Goal: Check status: Check status

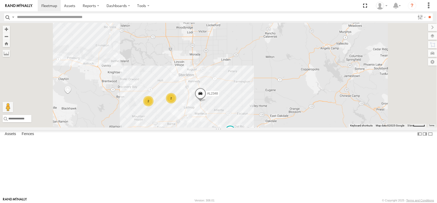
drag, startPoint x: 210, startPoint y: 181, endPoint x: 200, endPoint y: 123, distance: 58.7
click at [201, 122] on div "FRONTLOADER JD344H AL2344 AL2314 AL2264 PT2433 AL2348 AL2270 AL2322 16 14 2 8 4…" at bounding box center [218, 75] width 437 height 105
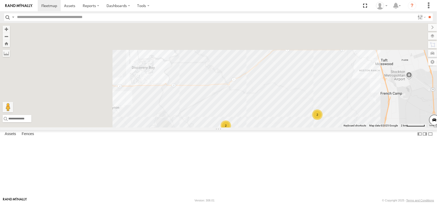
drag, startPoint x: 133, startPoint y: 99, endPoint x: 231, endPoint y: 214, distance: 150.5
click at [231, 203] on html at bounding box center [218, 101] width 437 height 203
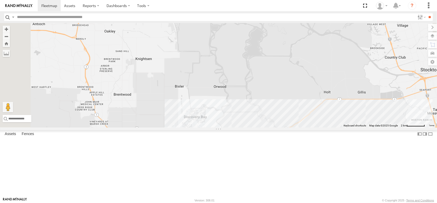
drag, startPoint x: 215, startPoint y: 116, endPoint x: 400, endPoint y: 214, distance: 208.8
click at [400, 203] on html at bounding box center [218, 101] width 437 height 203
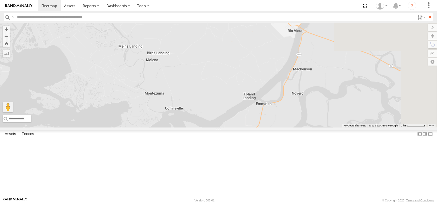
drag, startPoint x: 372, startPoint y: 158, endPoint x: 235, endPoint y: 214, distance: 147.9
click at [235, 203] on html at bounding box center [218, 101] width 437 height 203
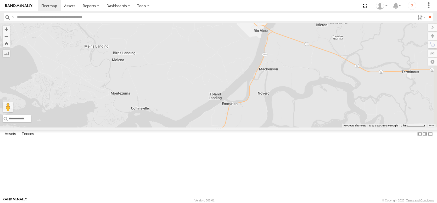
drag, startPoint x: 236, startPoint y: 181, endPoint x: 231, endPoint y: 188, distance: 9.0
click at [231, 128] on div "FRONTLOADER JD344H AL2344 AL2314 AL2264 PT2433 AL2348 AL2270 AL2322 AL2129 AL23…" at bounding box center [218, 75] width 437 height 105
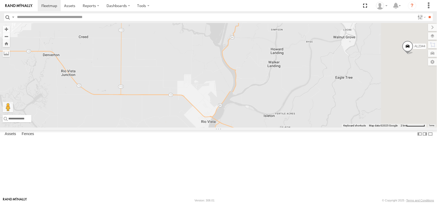
drag, startPoint x: 241, startPoint y: 139, endPoint x: 223, endPoint y: 97, distance: 46.2
click at [232, 101] on div "FRONTLOADER JD344H AL2344 AL2314 AL2264 PT2433 AL2348 AL2270 AL2322 AL2129 AL23…" at bounding box center [218, 75] width 437 height 105
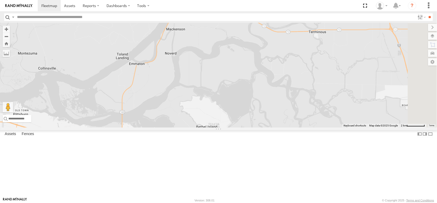
drag, startPoint x: 323, startPoint y: 154, endPoint x: 237, endPoint y: 80, distance: 112.8
click at [259, 95] on div "FRONTLOADER JD344H AL2344 AL2314 AL2264 PT2433 AL2348 AL2270 AL2322 AL2129 AL23…" at bounding box center [218, 75] width 437 height 105
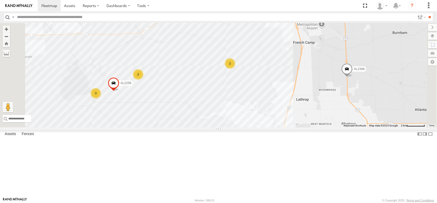
drag, startPoint x: 243, startPoint y: 88, endPoint x: 328, endPoint y: 59, distance: 90.3
click at [326, 60] on div "FRONTLOADER JD344H AL2344 AL2314 AL2264 PT2433 AL2348 AL2270 AL2322 AL2129 AL23…" at bounding box center [218, 75] width 437 height 105
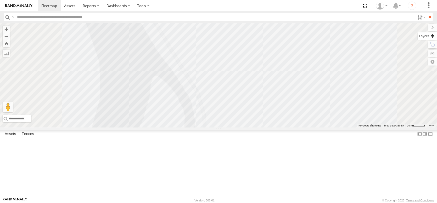
click at [431, 37] on label at bounding box center [427, 35] width 19 height 7
click at [0, 0] on label "Basemaps" at bounding box center [0, 0] width 0 height 0
click at [0, 0] on div "Satellite" at bounding box center [0, 0] width 0 height 0
click at [0, 0] on span "Satellite + Roadmap" at bounding box center [0, 0] width 0 height 0
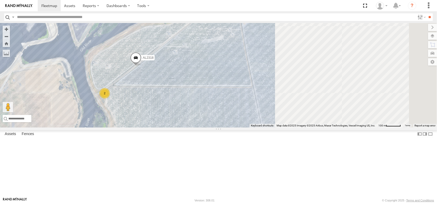
drag, startPoint x: 309, startPoint y: 139, endPoint x: 186, endPoint y: 154, distance: 124.2
click at [187, 128] on div "AL2318 2" at bounding box center [218, 75] width 437 height 105
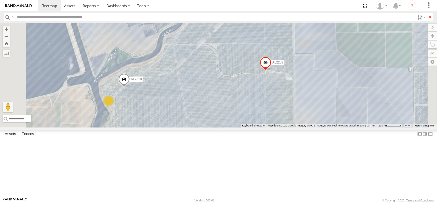
drag, startPoint x: 275, startPoint y: 155, endPoint x: 241, endPoint y: 118, distance: 50.0
click at [241, 120] on div "AL2318 AL2258 2" at bounding box center [218, 75] width 437 height 105
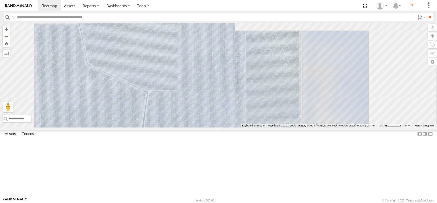
drag, startPoint x: 248, startPoint y: 75, endPoint x: 249, endPoint y: 163, distance: 87.4
click at [249, 128] on div "AL2318 AL2258" at bounding box center [218, 75] width 437 height 105
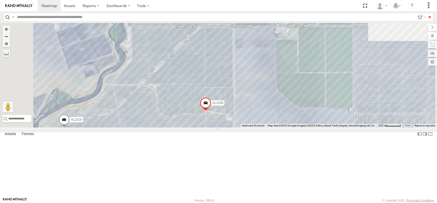
drag, startPoint x: 263, startPoint y: 129, endPoint x: 235, endPoint y: 151, distance: 35.6
click at [235, 128] on div "AL2318 AL2258 2" at bounding box center [218, 75] width 437 height 105
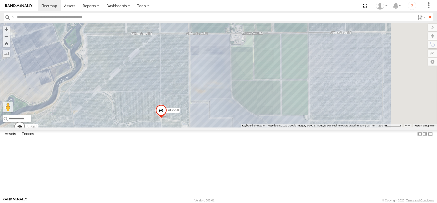
drag, startPoint x: 307, startPoint y: 126, endPoint x: 262, endPoint y: 133, distance: 45.1
click at [262, 128] on div "AL2318 AL2258 2" at bounding box center [218, 75] width 437 height 105
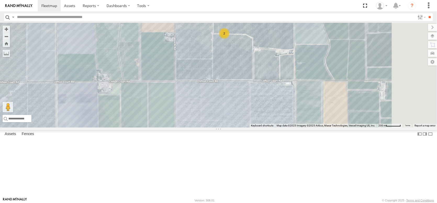
drag, startPoint x: 323, startPoint y: 91, endPoint x: 259, endPoint y: 98, distance: 64.0
click at [259, 98] on div "AL2318 AL2258 2" at bounding box center [218, 75] width 437 height 105
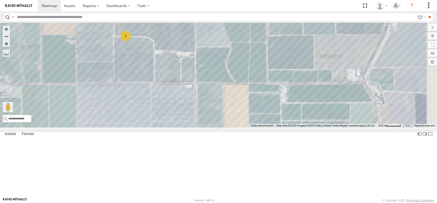
drag, startPoint x: 294, startPoint y: 102, endPoint x: 200, endPoint y: 103, distance: 93.2
click at [202, 104] on div "AL2318 AL2258 2" at bounding box center [218, 75] width 437 height 105
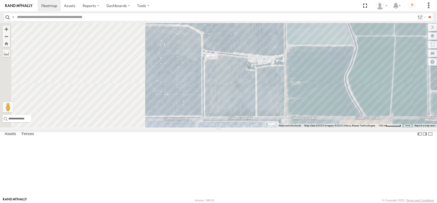
drag, startPoint x: 266, startPoint y: 91, endPoint x: 366, endPoint y: 100, distance: 100.6
click at [366, 100] on div "← Move left → Move right ↑ Move up ↓ Move down + Zoom in - Zoom out Home Jump l…" at bounding box center [218, 75] width 437 height 105
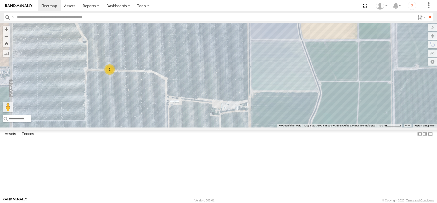
drag, startPoint x: 262, startPoint y: 100, endPoint x: 226, endPoint y: 145, distance: 58.2
click at [226, 128] on div "AL2318 AL2258 2" at bounding box center [218, 75] width 437 height 105
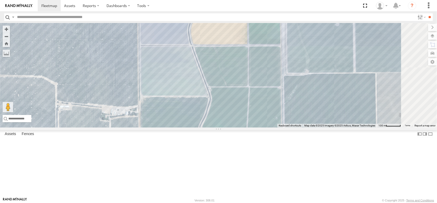
drag, startPoint x: 238, startPoint y: 122, endPoint x: 303, endPoint y: 84, distance: 74.9
click at [303, 86] on div "AL2258" at bounding box center [218, 75] width 437 height 105
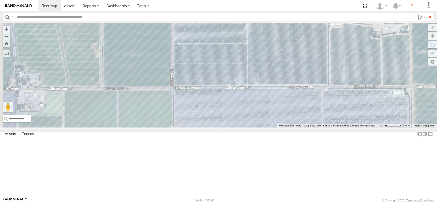
drag, startPoint x: 211, startPoint y: 122, endPoint x: 313, endPoint y: 134, distance: 103.3
click at [313, 128] on div "AL2258" at bounding box center [218, 75] width 437 height 105
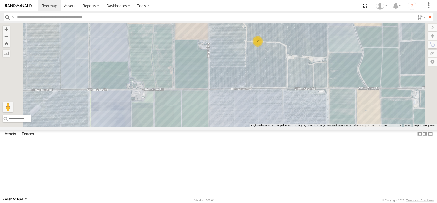
drag, startPoint x: 336, startPoint y: 119, endPoint x: 248, endPoint y: 116, distance: 88.2
click at [248, 116] on div "AL2258 2" at bounding box center [218, 75] width 437 height 105
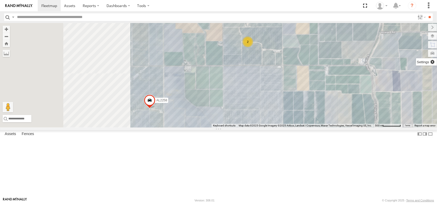
drag, startPoint x: 268, startPoint y: 89, endPoint x: 345, endPoint y: 67, distance: 79.4
click at [345, 69] on div "← Move left → Move right ↑ Move up ↓ Move down + Zoom in - Zoom out Home Jump l…" at bounding box center [218, 75] width 437 height 105
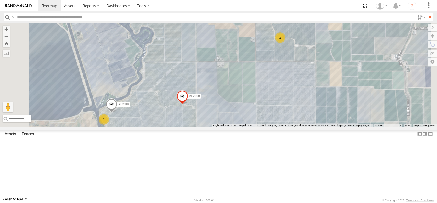
drag, startPoint x: 319, startPoint y: 128, endPoint x: 277, endPoint y: 132, distance: 43.1
click at [277, 128] on div "AL2258 AL2318 2 2" at bounding box center [218, 75] width 437 height 105
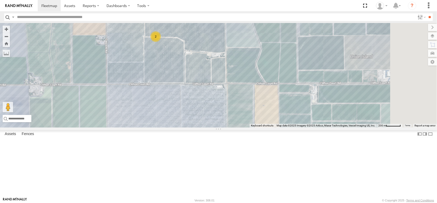
drag, startPoint x: 296, startPoint y: 125, endPoint x: 214, endPoint y: 125, distance: 82.2
click at [216, 126] on div "AL2258 AL2318 2" at bounding box center [218, 75] width 437 height 105
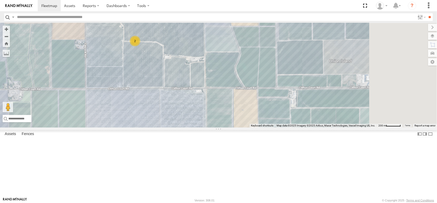
drag, startPoint x: 284, startPoint y: 112, endPoint x: 214, endPoint y: 127, distance: 71.7
click at [214, 127] on div "AL2258 AL2318 2" at bounding box center [218, 75] width 437 height 105
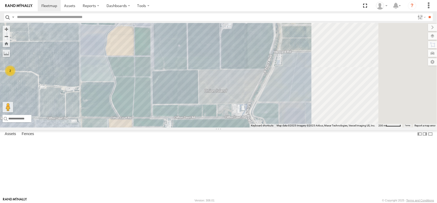
drag, startPoint x: 309, startPoint y: 110, endPoint x: 237, endPoint y: 130, distance: 74.4
click at [237, 128] on div "AL2258 AL2318 2" at bounding box center [218, 75] width 437 height 105
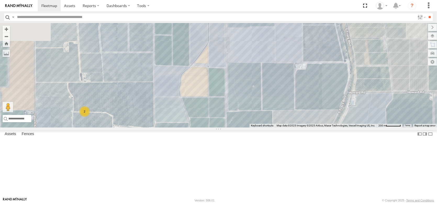
drag, startPoint x: 265, startPoint y: 138, endPoint x: 339, endPoint y: 160, distance: 76.7
click at [339, 128] on div "AL2258 AL2318 2" at bounding box center [218, 75] width 437 height 105
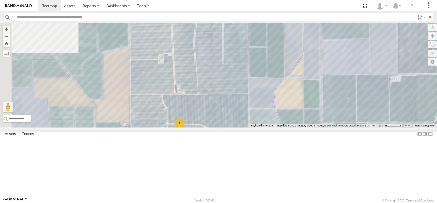
drag, startPoint x: 259, startPoint y: 126, endPoint x: 293, endPoint y: 132, distance: 33.8
click at [346, 128] on div "AL2258 AL2318 2" at bounding box center [218, 75] width 437 height 105
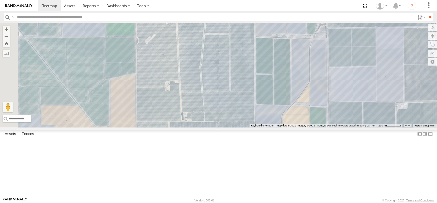
drag, startPoint x: 281, startPoint y: 143, endPoint x: 287, endPoint y: 155, distance: 13.7
click at [287, 128] on div "AL2258 AL2318 2" at bounding box center [218, 75] width 437 height 105
